Goal: Navigation & Orientation: Find specific page/section

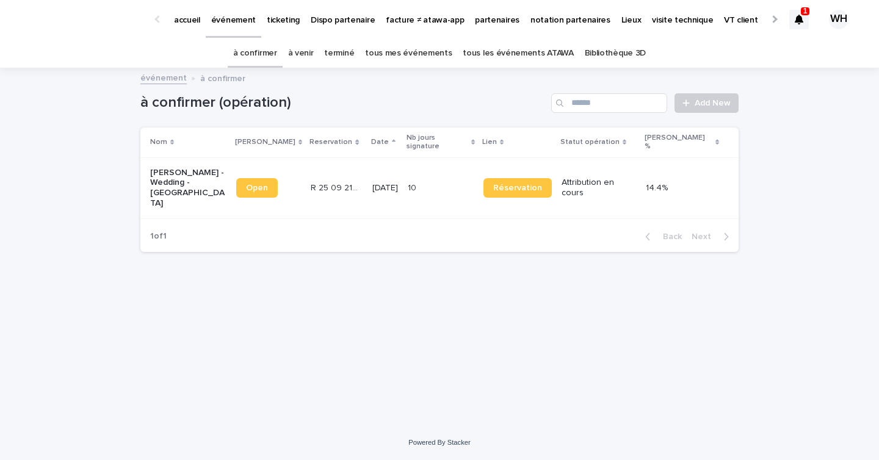
click at [798, 21] on icon at bounding box center [799, 20] width 9 height 10
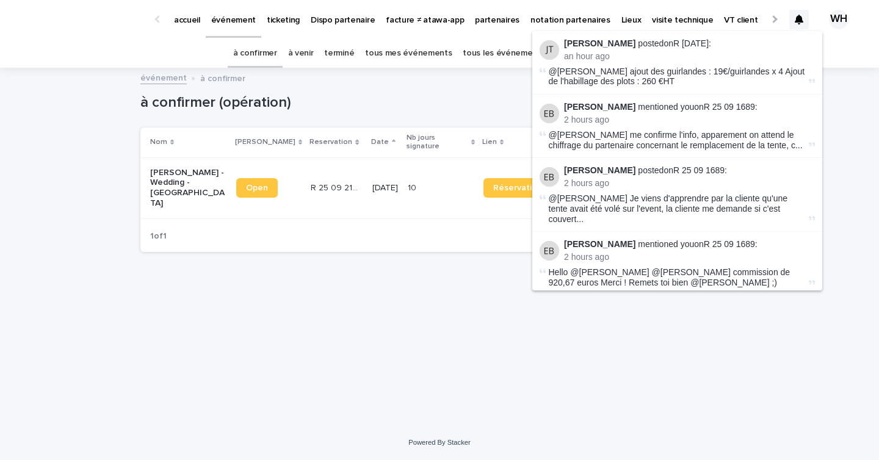
click at [845, 64] on div "à confirmer à venir terminé tous mes événements tous les événements ATAWA Bibli…" at bounding box center [439, 53] width 879 height 29
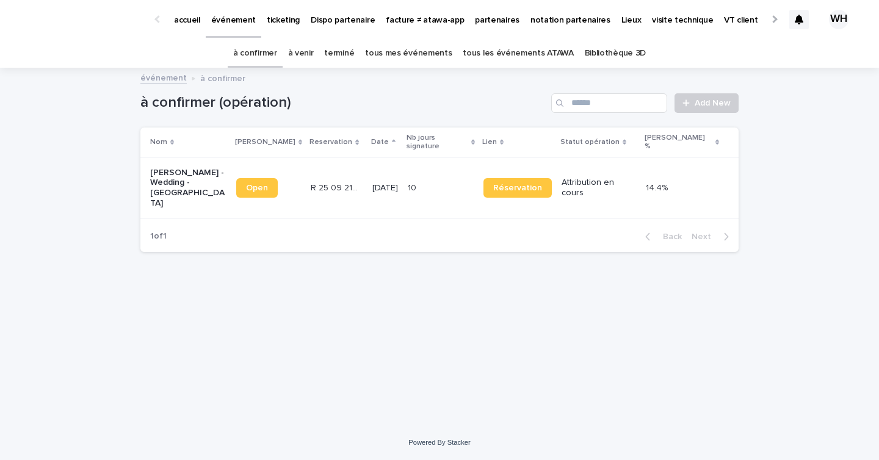
click at [193, 18] on p "accueil" at bounding box center [187, 13] width 26 height 26
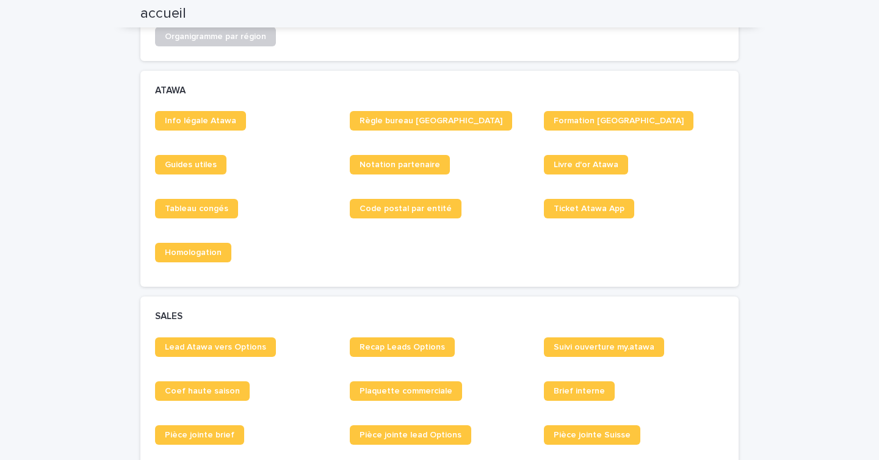
scroll to position [506, 0]
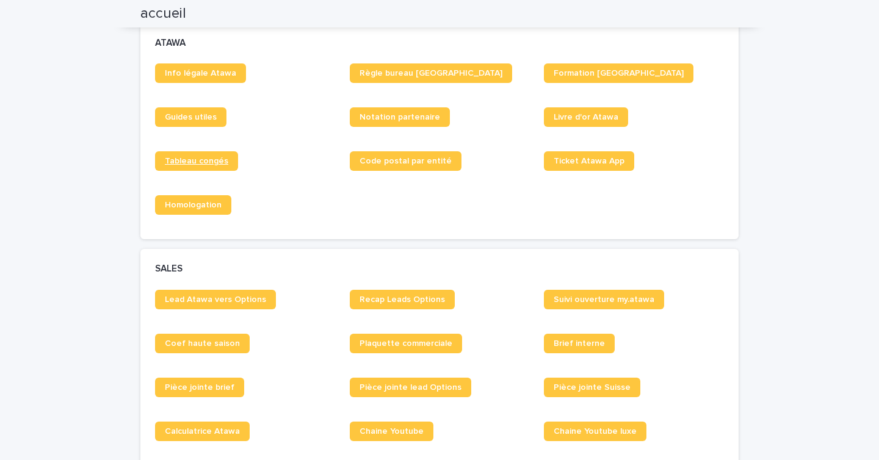
click at [210, 161] on span "Tableau congés" at bounding box center [196, 161] width 63 height 9
